Goal: Task Accomplishment & Management: Use online tool/utility

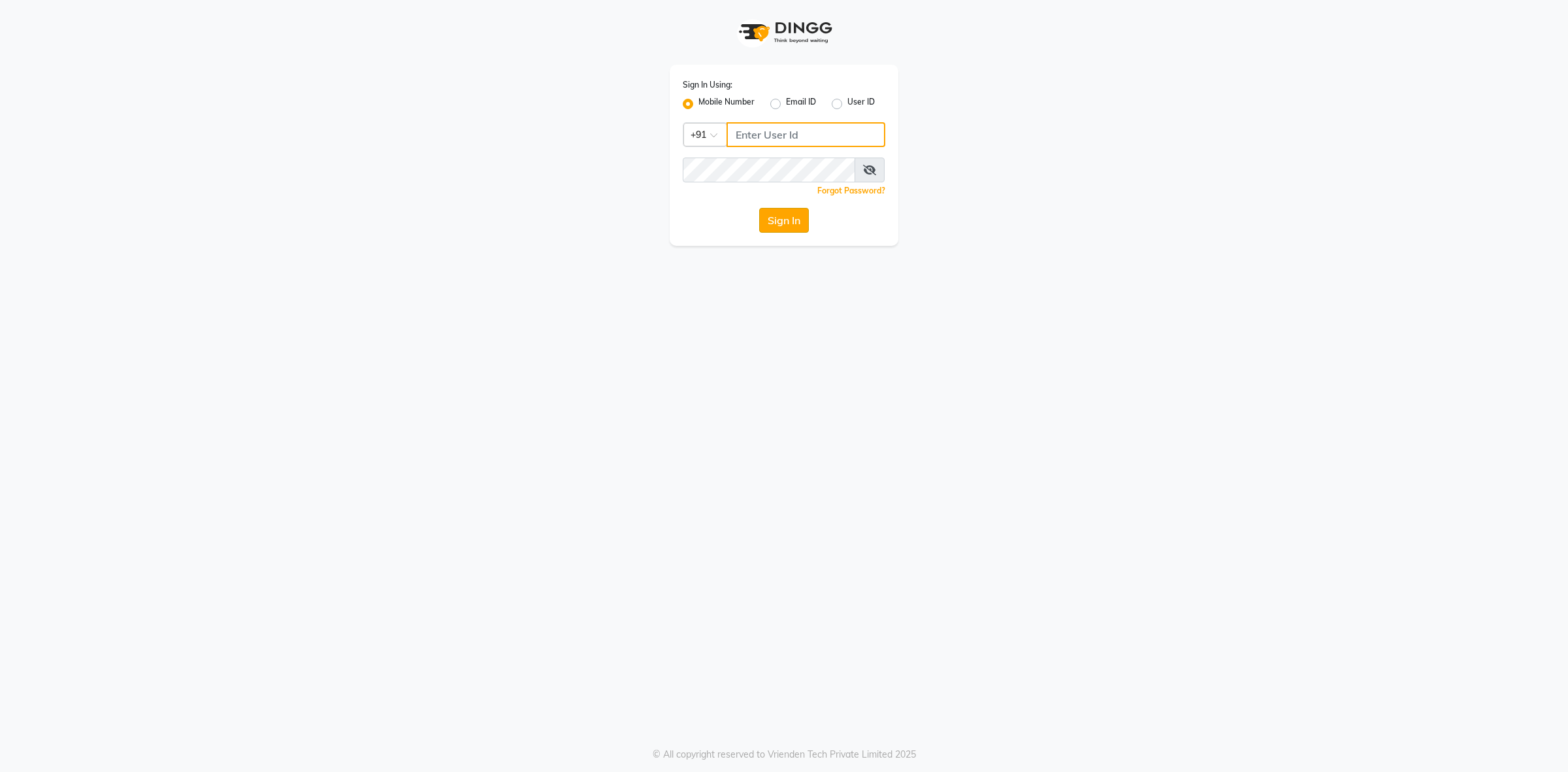
type input "8146431362"
click at [788, 214] on button "Sign In" at bounding box center [784, 219] width 50 height 24
click at [788, 214] on div "Sign In" at bounding box center [784, 219] width 202 height 24
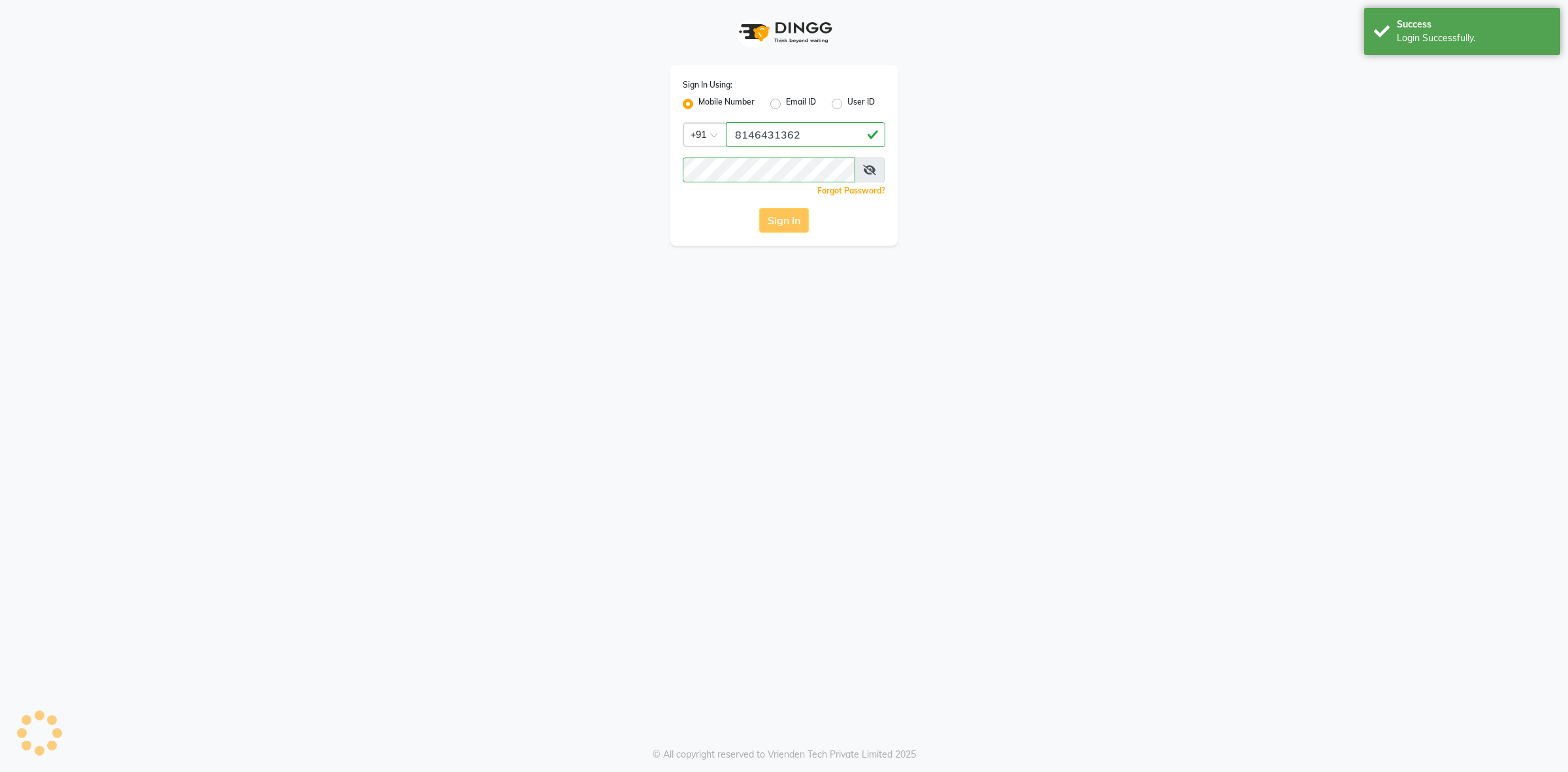
click at [788, 214] on div "Sign In" at bounding box center [784, 219] width 202 height 24
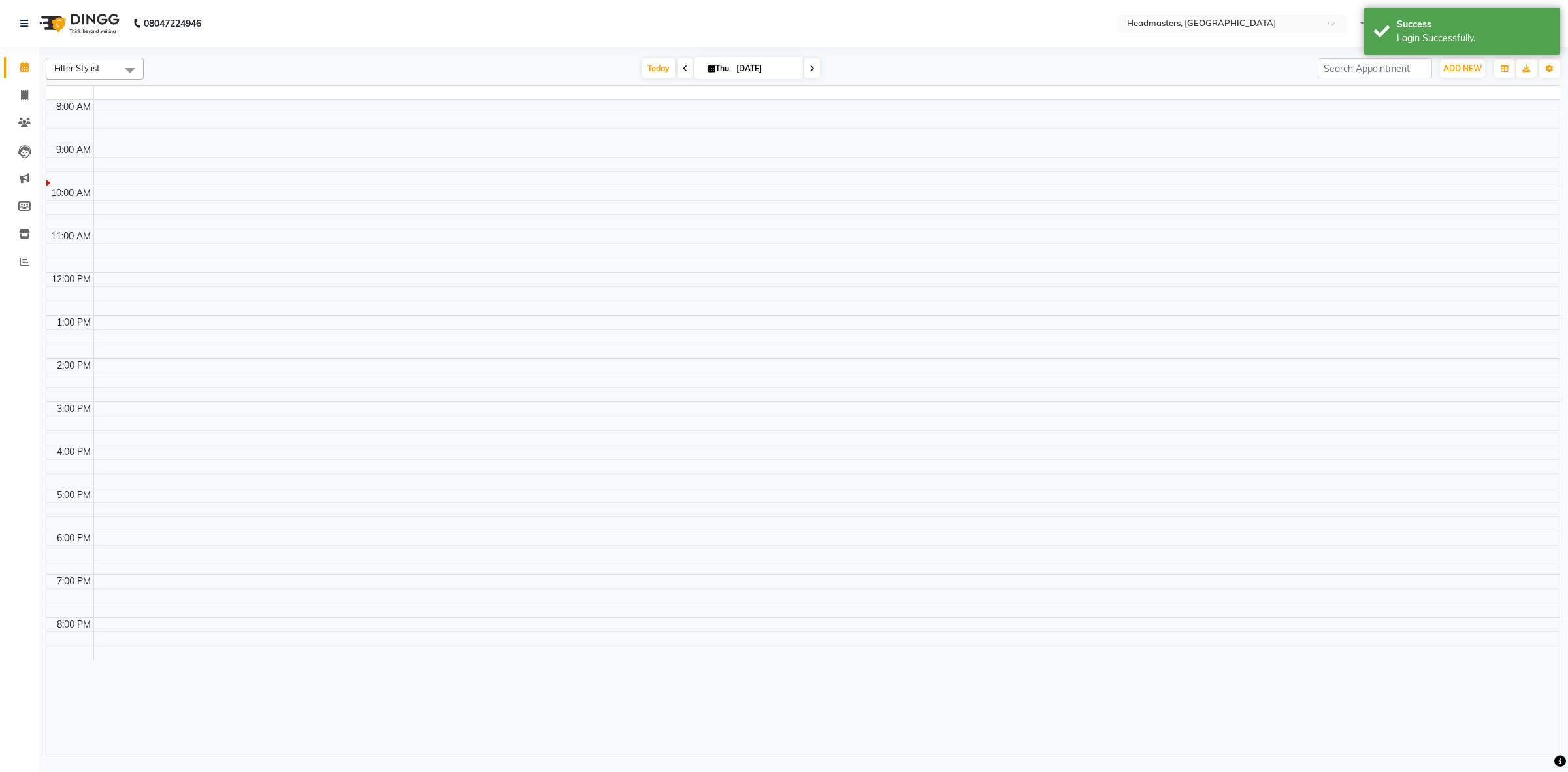
click at [778, 226] on tbody "8:00 AM 9:00 AM 10:00 AM 11:00 AM 12:00 PM 1:00 PM 2:00 PM 3:00 PM 4:00 PM 5:00…" at bounding box center [803, 380] width 1514 height 560
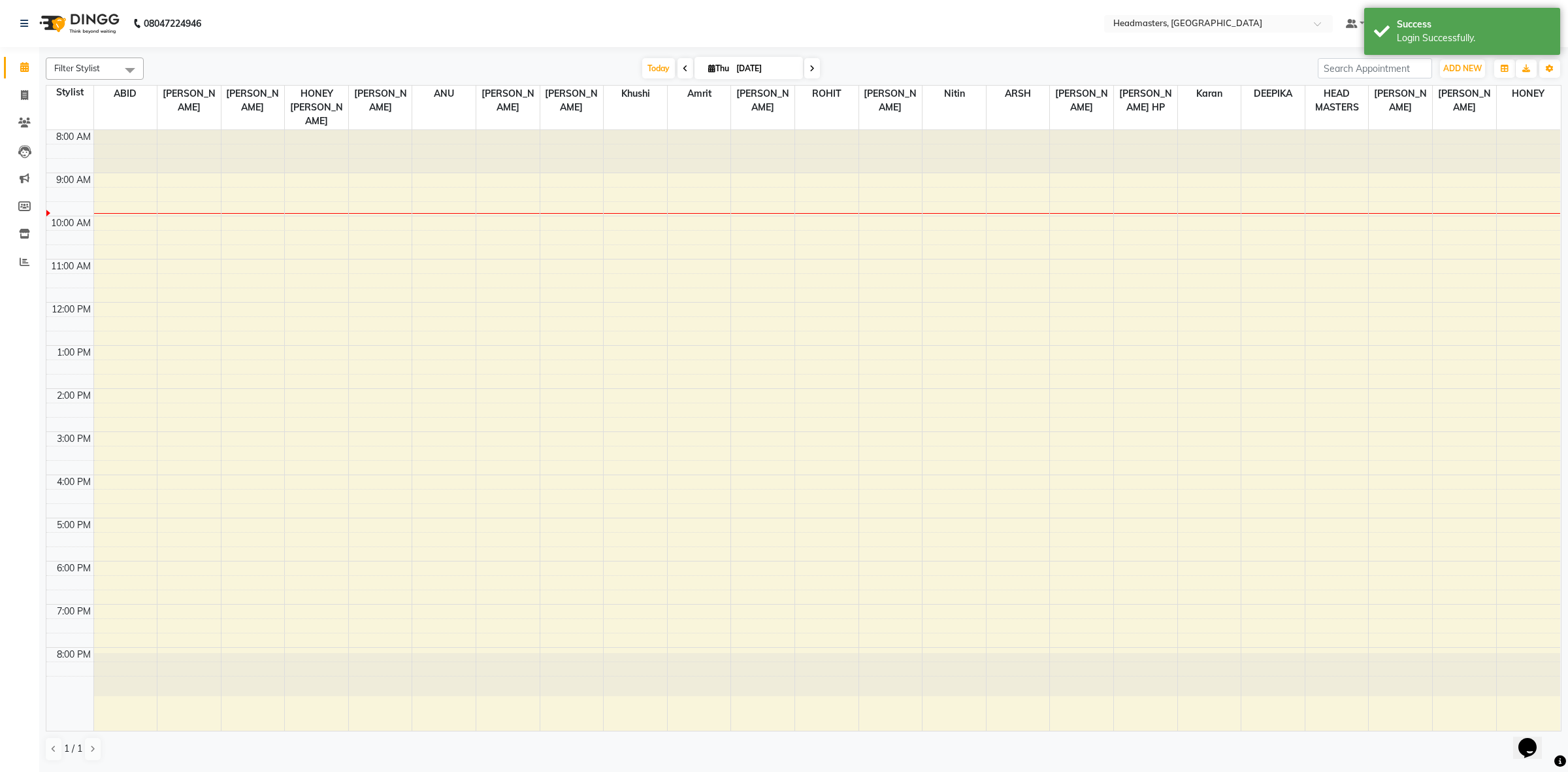
click at [682, 72] on icon at bounding box center [685, 69] width 5 height 8
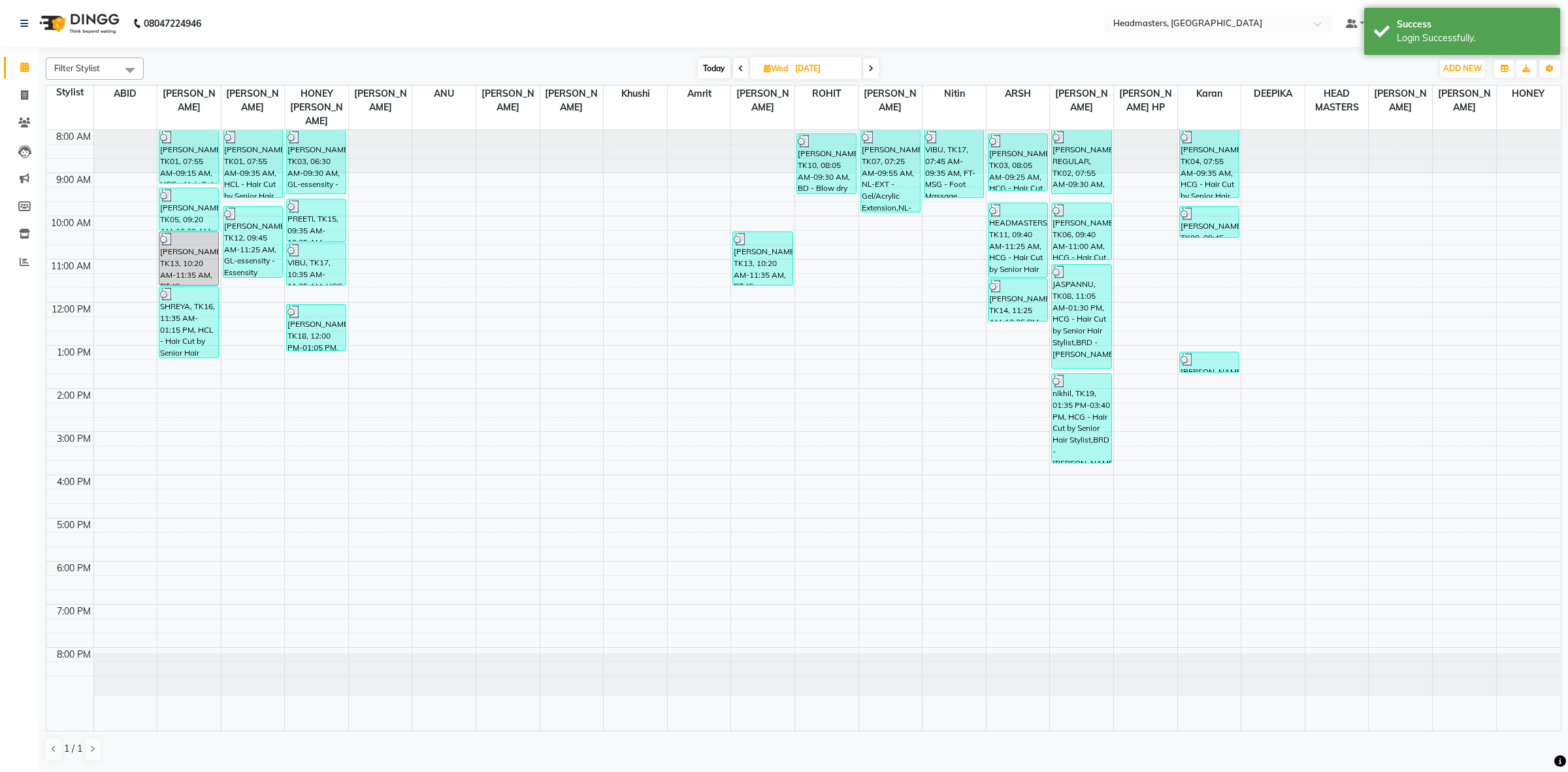
click at [738, 70] on icon at bounding box center [741, 69] width 5 height 8
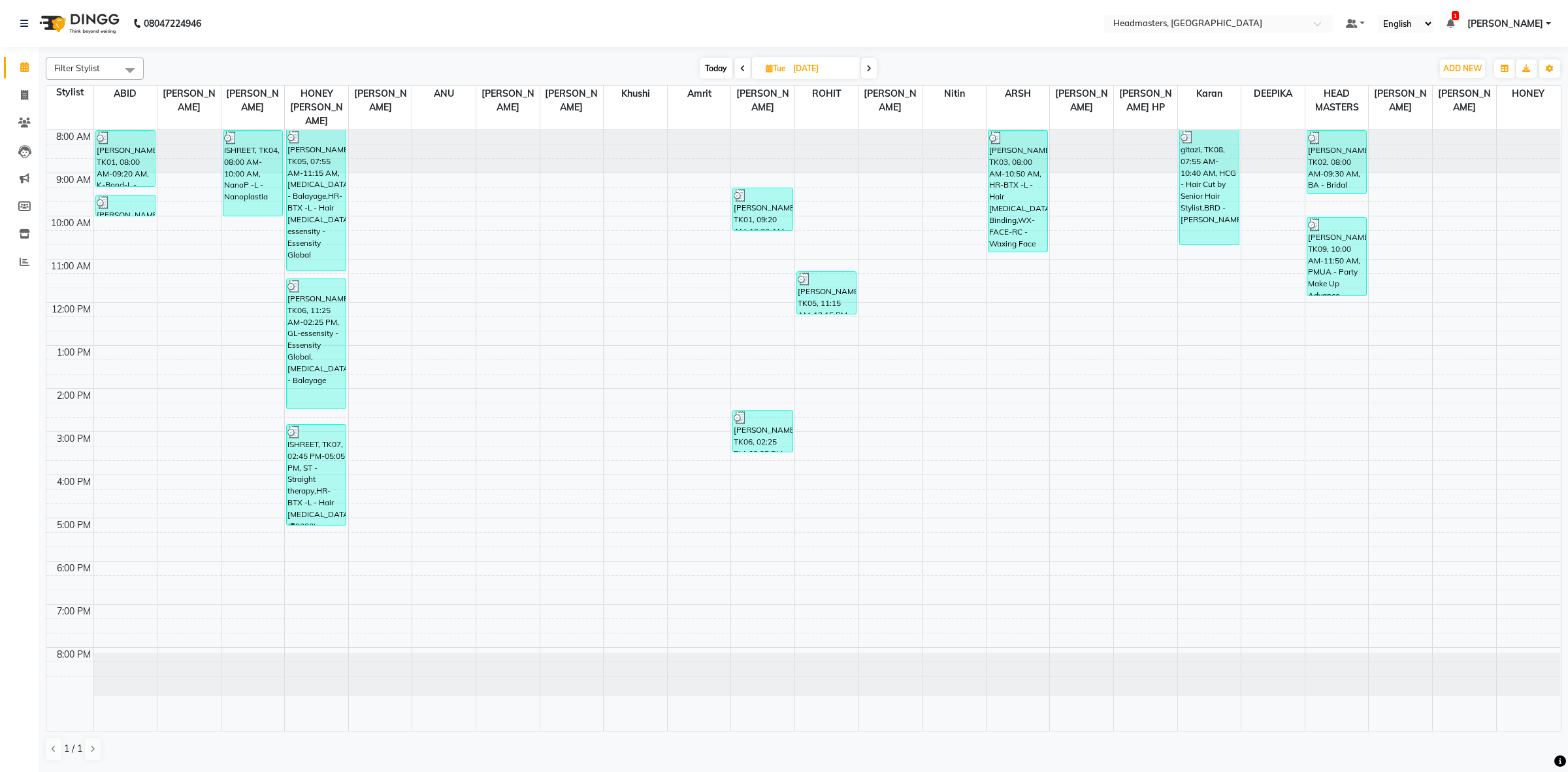
click at [866, 65] on icon at bounding box center [868, 69] width 5 height 8
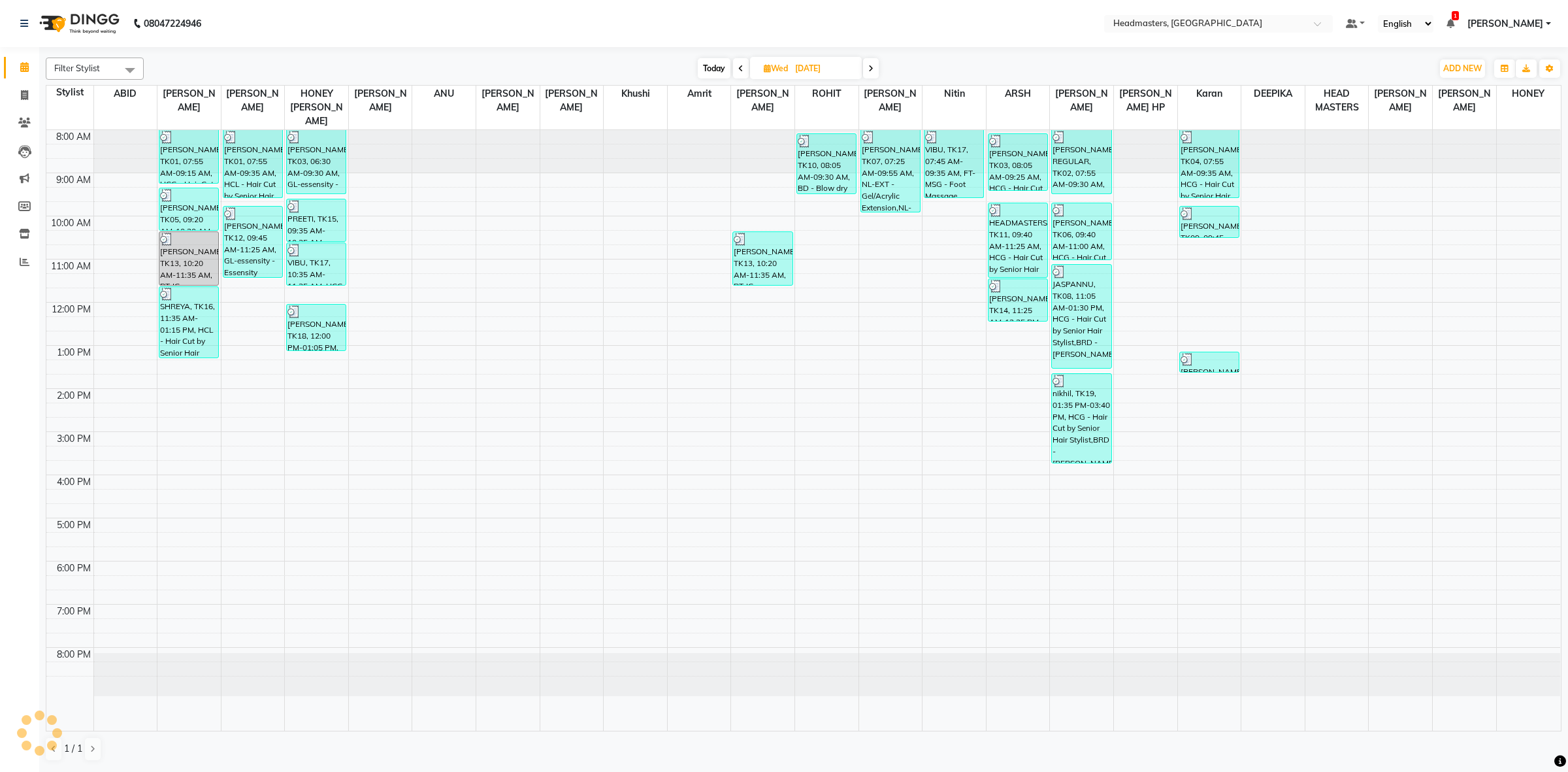
click at [873, 70] on icon at bounding box center [871, 69] width 5 height 8
type input "[DATE]"
